Goal: Information Seeking & Learning: Learn about a topic

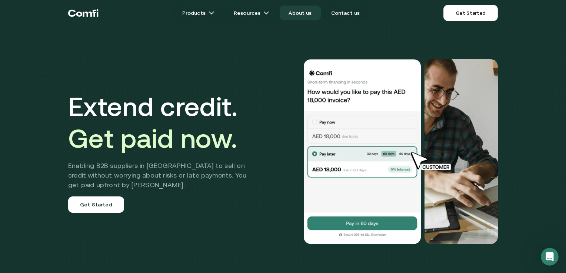
click at [305, 10] on link "About us" at bounding box center [300, 13] width 41 height 15
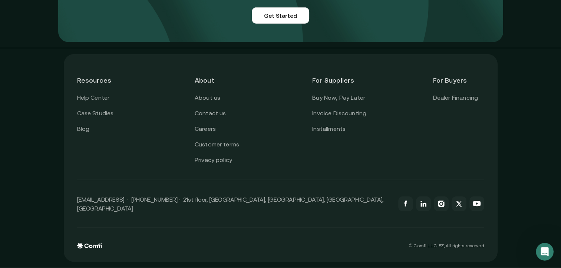
scroll to position [1840, 0]
click at [105, 118] on link "Case Studies" at bounding box center [95, 114] width 37 height 10
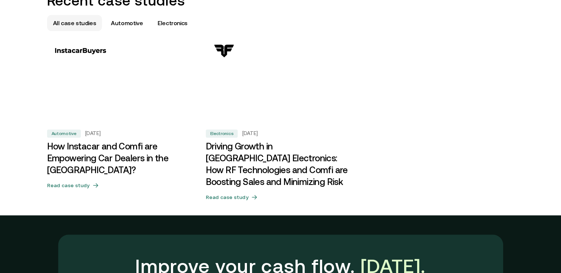
scroll to position [408, 0]
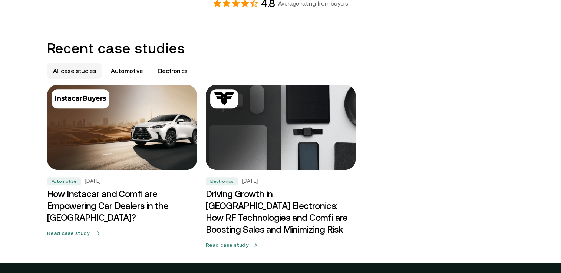
click at [103, 196] on h3 "How Instacar and Comfi are Empowering Car Dealers in the [GEOGRAPHIC_DATA]?" at bounding box center [122, 207] width 150 height 36
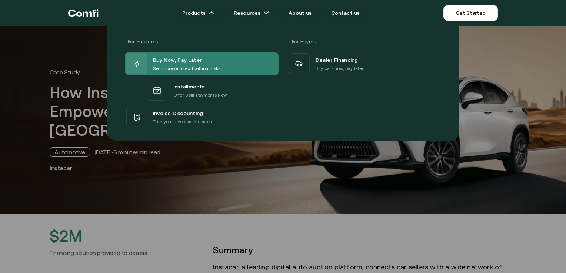
click at [191, 64] on span "Buy Now, Pay Later" at bounding box center [177, 60] width 49 height 10
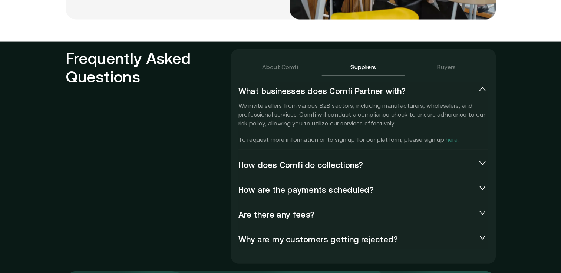
scroll to position [1631, 0]
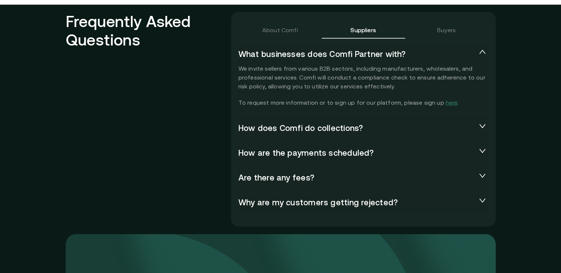
click at [483, 177] on icon "collapsed" at bounding box center [481, 175] width 7 height 7
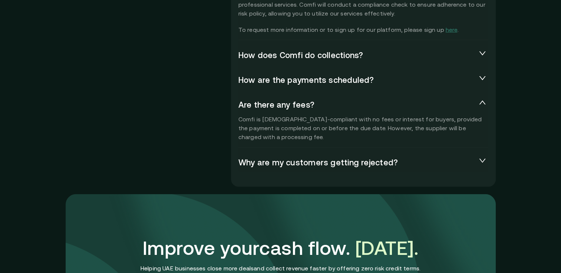
scroll to position [1705, 0]
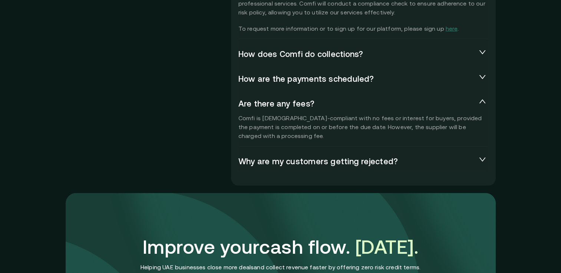
click at [485, 159] on icon "collapsed" at bounding box center [481, 159] width 7 height 7
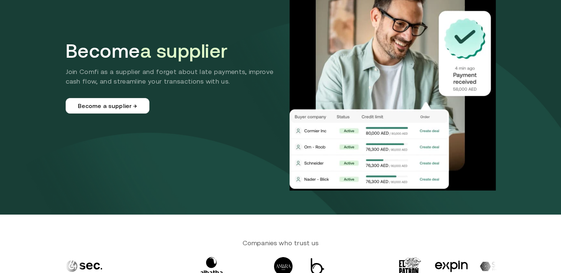
scroll to position [0, 0]
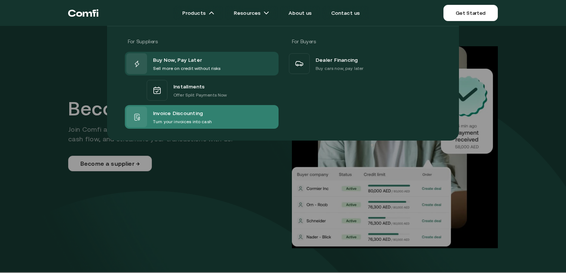
click at [208, 115] on div "Invoice Discounting" at bounding box center [182, 114] width 59 height 10
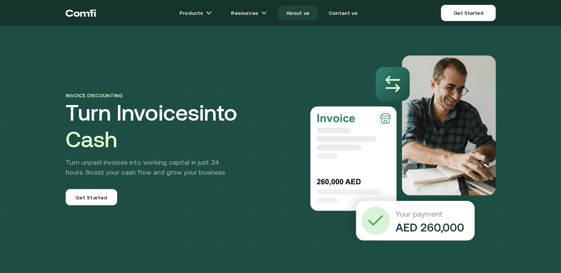
click at [302, 14] on link "About us" at bounding box center [297, 13] width 41 height 15
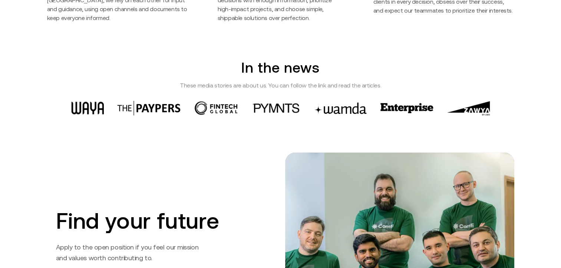
scroll to position [1038, 0]
